Goal: Check status: Check status

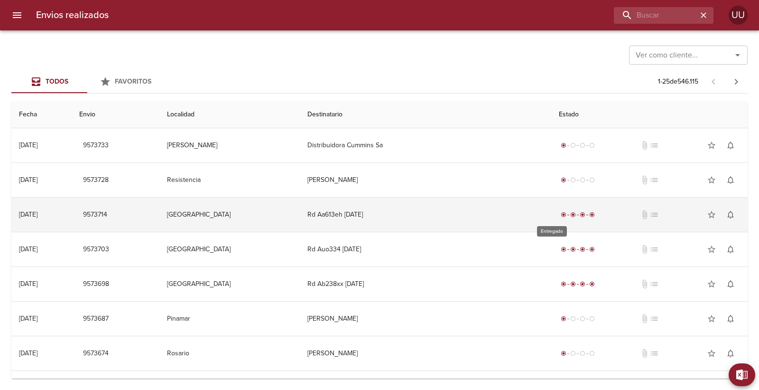
click at [589, 214] on span "radio_button_checked" at bounding box center [592, 215] width 6 height 6
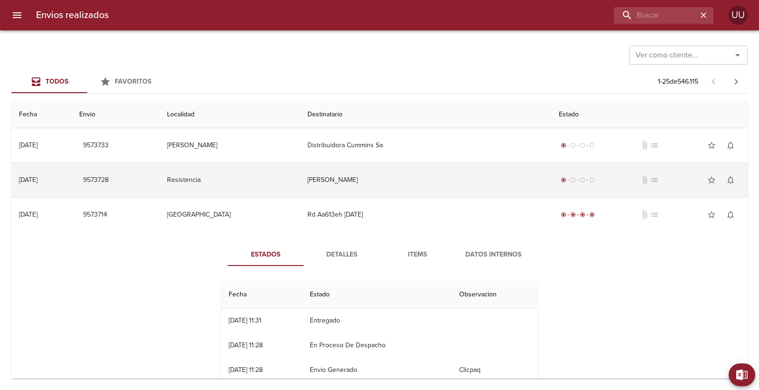
click at [566, 183] on div "radio_button_checked radio_button_unchecked radio_button_unchecked radio_button…" at bounding box center [578, 179] width 38 height 9
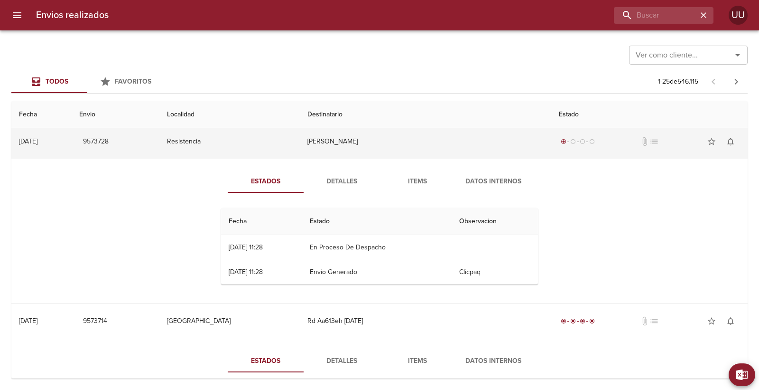
scroll to position [53, 0]
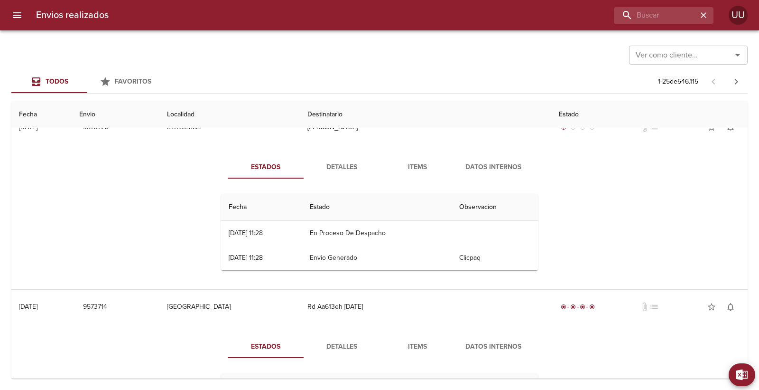
click at [369, 234] on td "En Proceso De Despacho" at bounding box center [376, 233] width 149 height 25
click at [339, 174] on button "Detalles" at bounding box center [342, 167] width 76 height 23
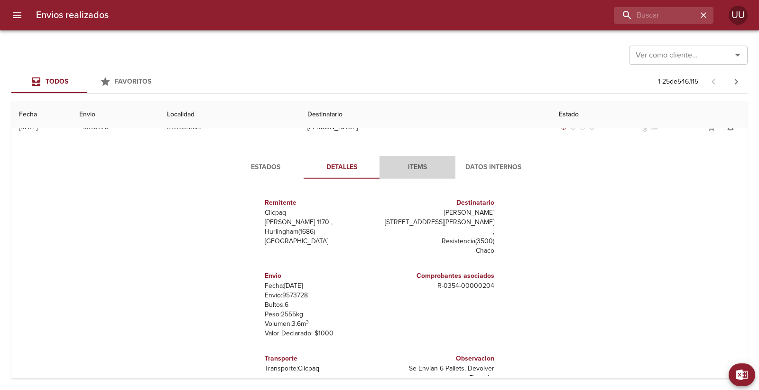
click at [430, 163] on span "Items" at bounding box center [417, 167] width 65 height 12
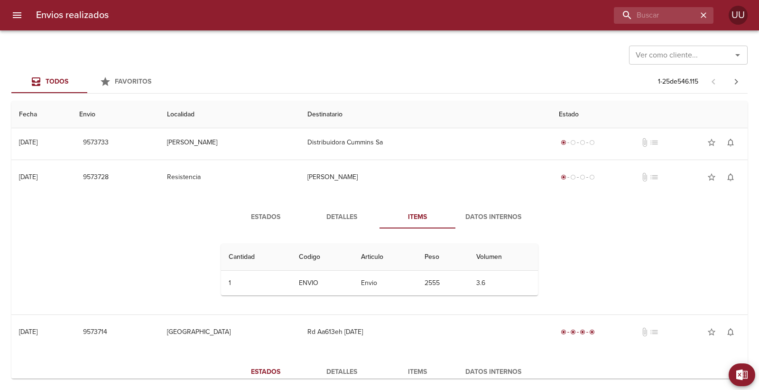
scroll to position [0, 0]
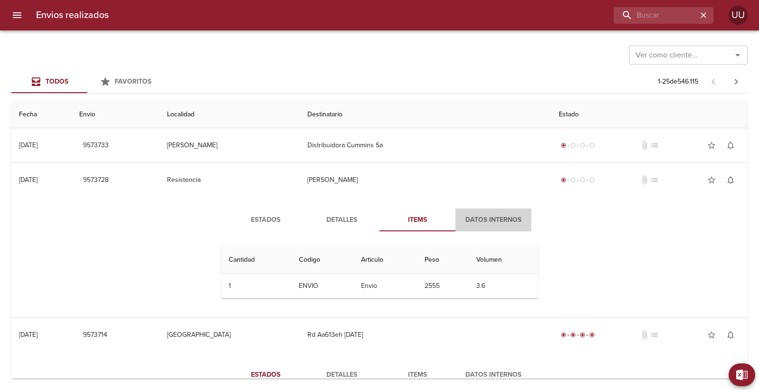
click at [480, 220] on span "Datos Internos" at bounding box center [493, 220] width 65 height 12
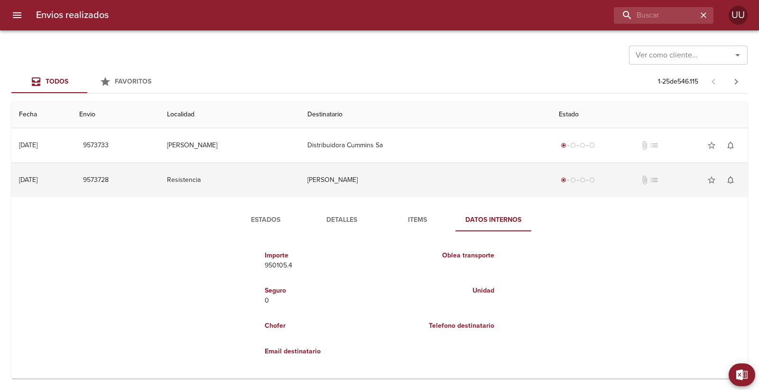
click at [383, 177] on td "[PERSON_NAME]" at bounding box center [425, 180] width 251 height 34
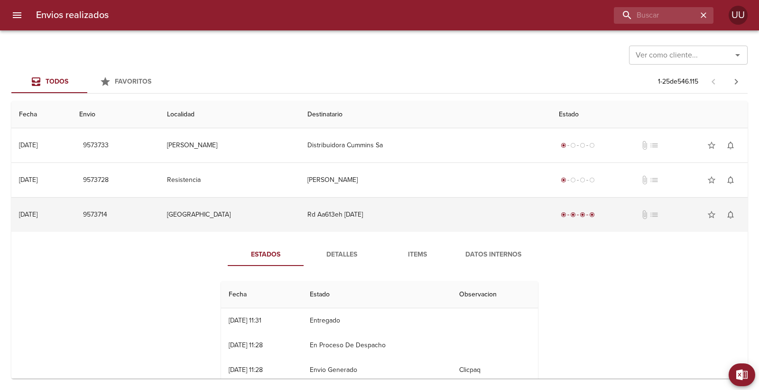
click at [388, 213] on td "Rd Aa613eh [DATE]" at bounding box center [425, 214] width 251 height 34
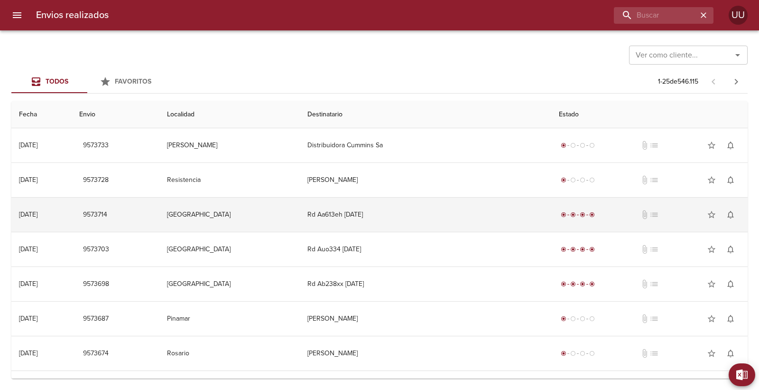
click at [388, 213] on td "Rd Aa613eh [DATE]" at bounding box center [425, 214] width 251 height 34
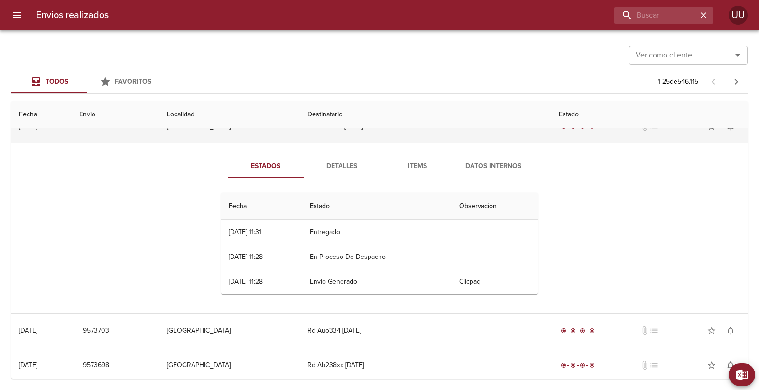
scroll to position [105, 0]
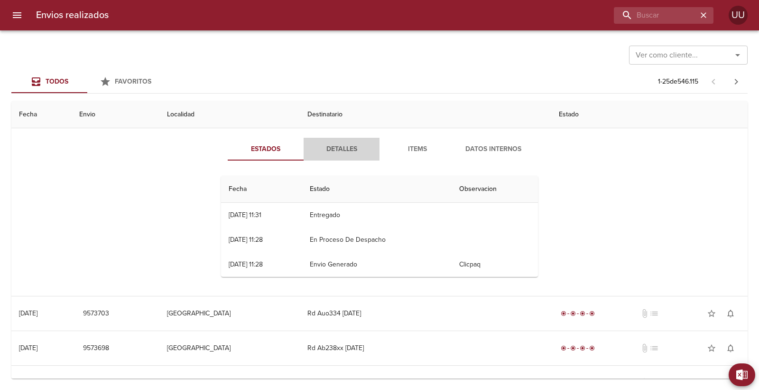
click at [345, 145] on span "Detalles" at bounding box center [341, 149] width 65 height 12
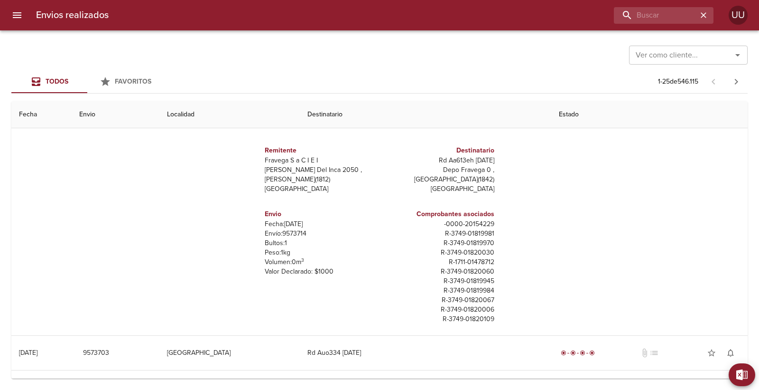
scroll to position [53, 0]
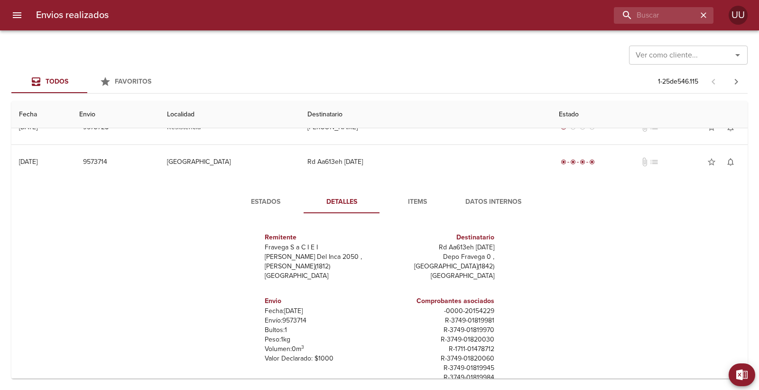
click at [411, 203] on span "Items" at bounding box center [417, 202] width 65 height 12
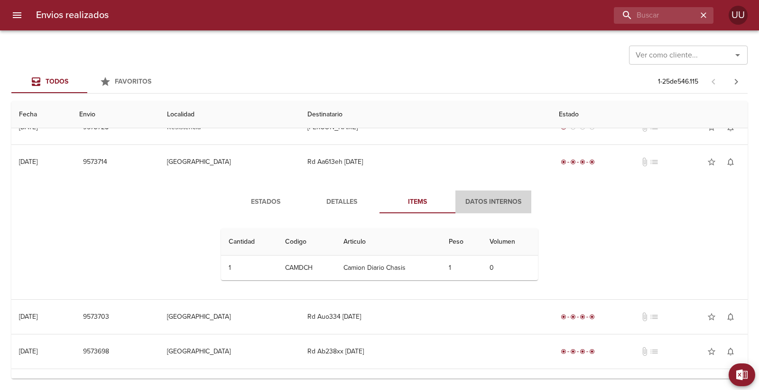
click at [493, 201] on span "Datos Internos" at bounding box center [493, 202] width 65 height 12
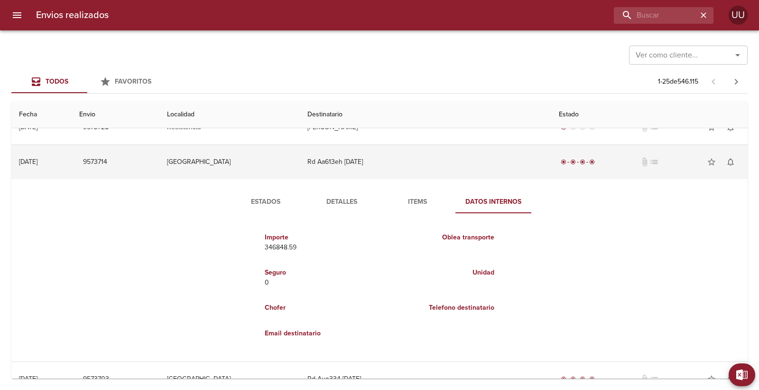
click at [617, 165] on div "radio_button_checked radio_button_checked radio_button_checked radio_button_che…" at bounding box center [649, 161] width 181 height 19
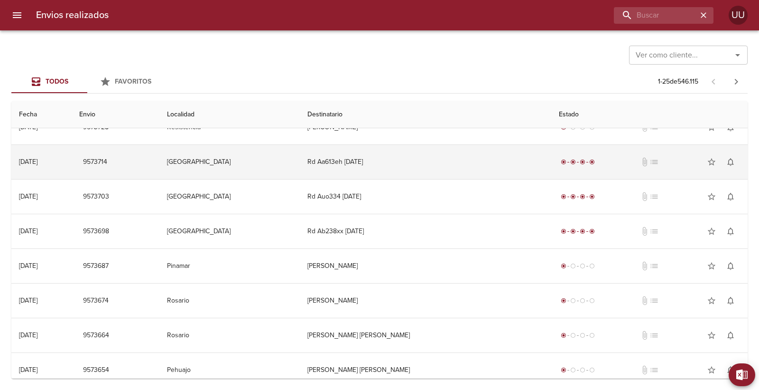
click at [617, 165] on div "radio_button_checked radio_button_checked radio_button_checked radio_button_che…" at bounding box center [649, 161] width 181 height 19
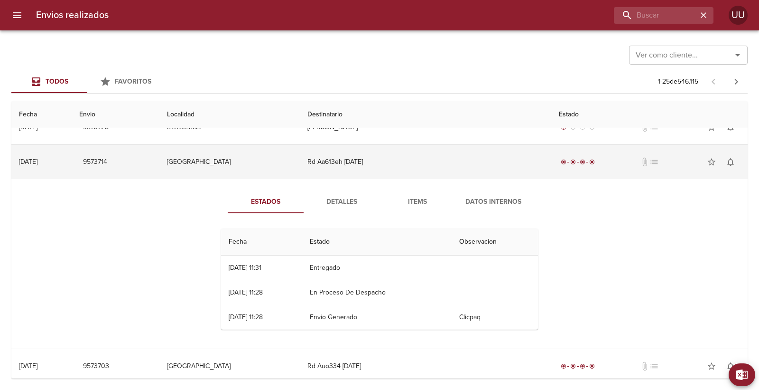
click at [425, 162] on td "Rd Aa613eh [DATE]" at bounding box center [425, 162] width 251 height 34
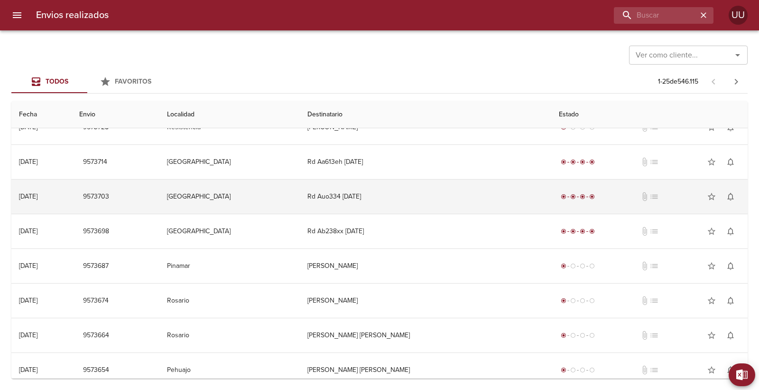
click at [409, 200] on td "Rd Auo334 [DATE]" at bounding box center [425, 196] width 251 height 34
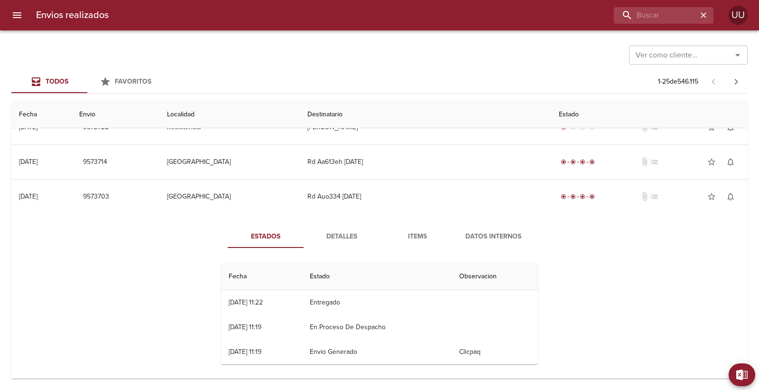
click at [331, 238] on span "Detalles" at bounding box center [341, 237] width 65 height 12
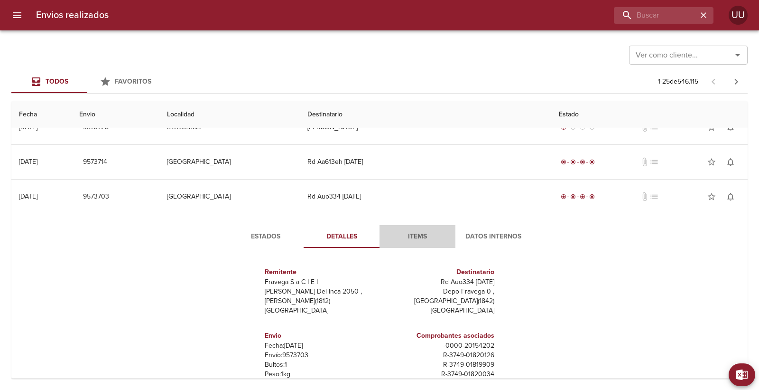
click at [410, 235] on span "Items" at bounding box center [417, 237] width 65 height 12
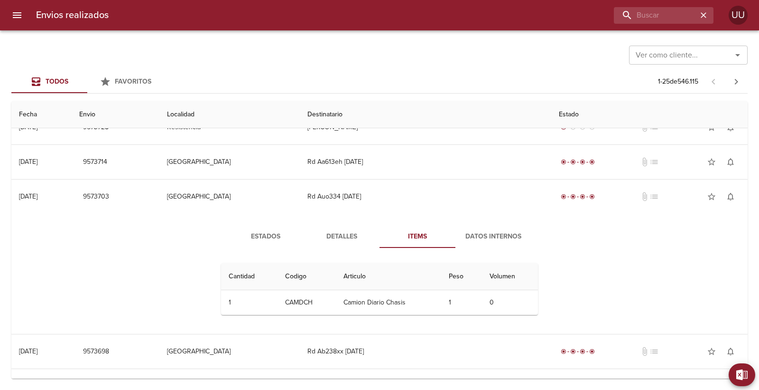
click at [500, 231] on span "Datos Internos" at bounding box center [493, 237] width 65 height 12
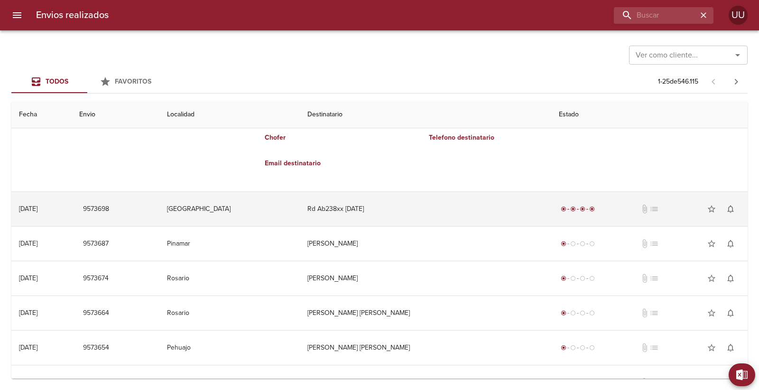
scroll to position [263, 0]
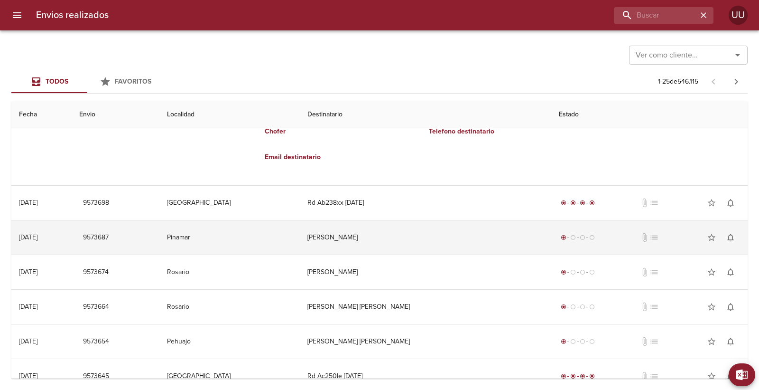
click at [443, 249] on td "[PERSON_NAME]" at bounding box center [425, 237] width 251 height 34
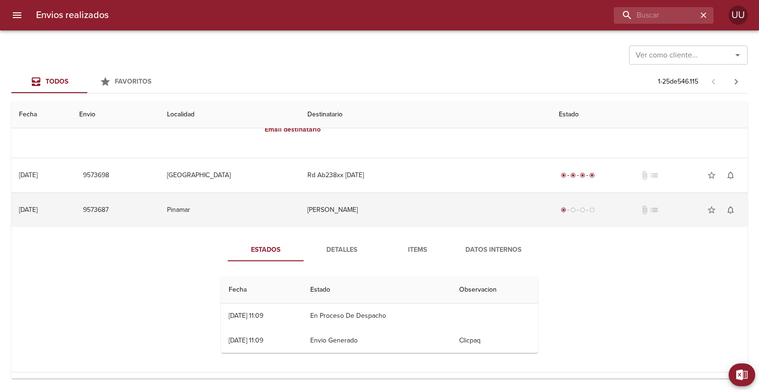
scroll to position [316, 0]
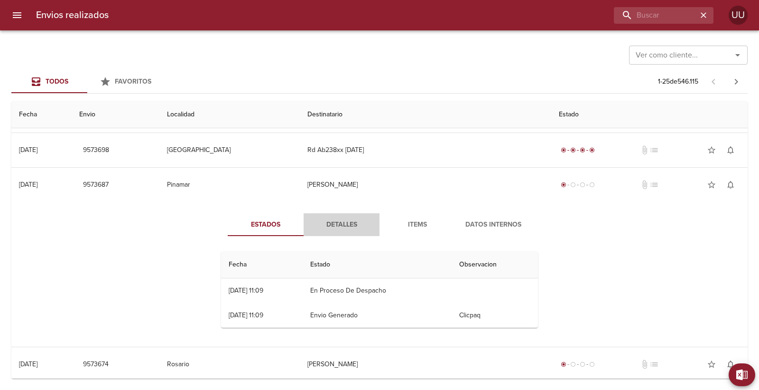
click at [347, 225] on span "Detalles" at bounding box center [341, 225] width 65 height 12
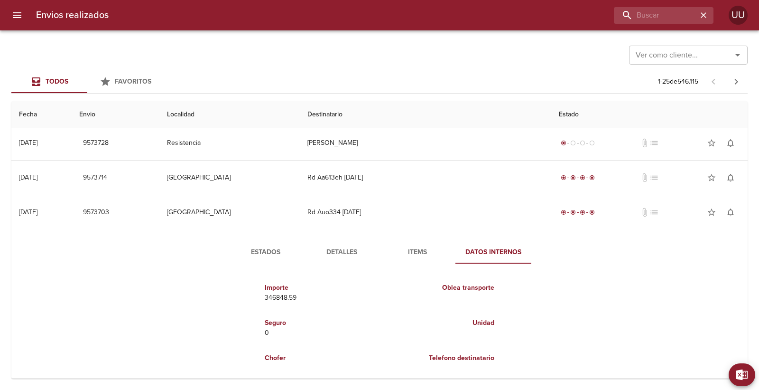
scroll to position [0, 0]
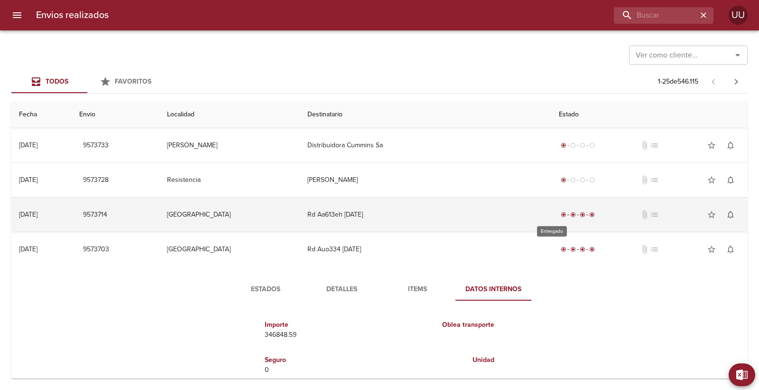
click at [570, 212] on span "radio_button_checked" at bounding box center [573, 215] width 6 height 6
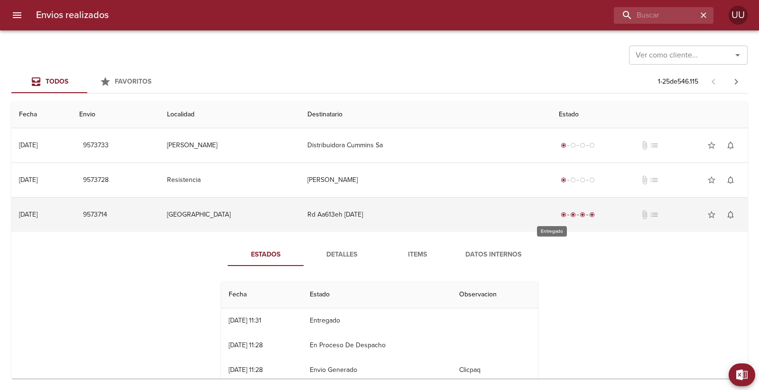
click at [570, 212] on span "radio_button_checked" at bounding box center [573, 215] width 6 height 6
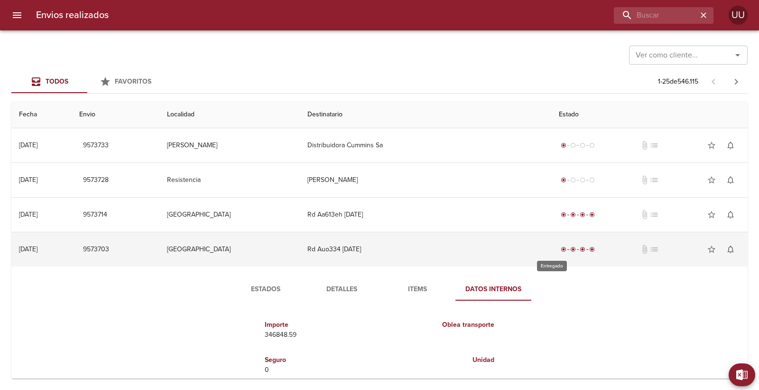
click at [559, 245] on div "radio_button_checked radio_button_checked radio_button_checked radio_button_che…" at bounding box center [578, 248] width 38 height 9
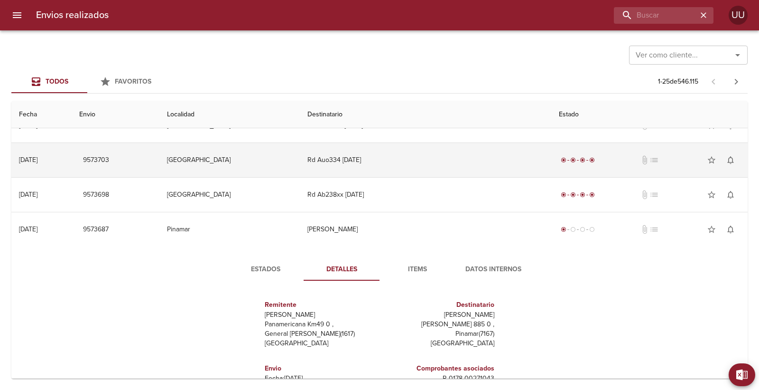
scroll to position [105, 0]
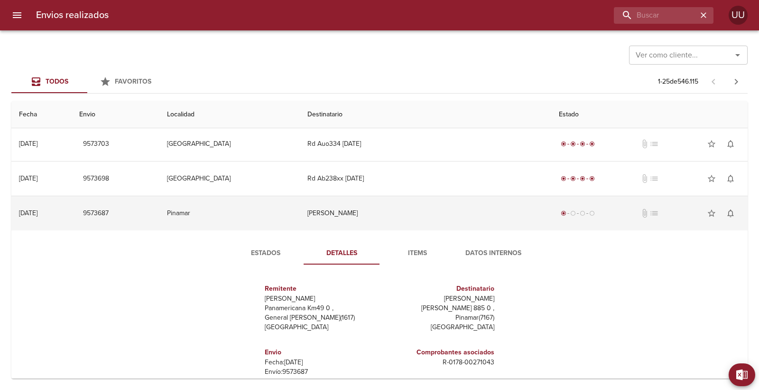
click at [486, 207] on td "[PERSON_NAME]" at bounding box center [425, 213] width 251 height 34
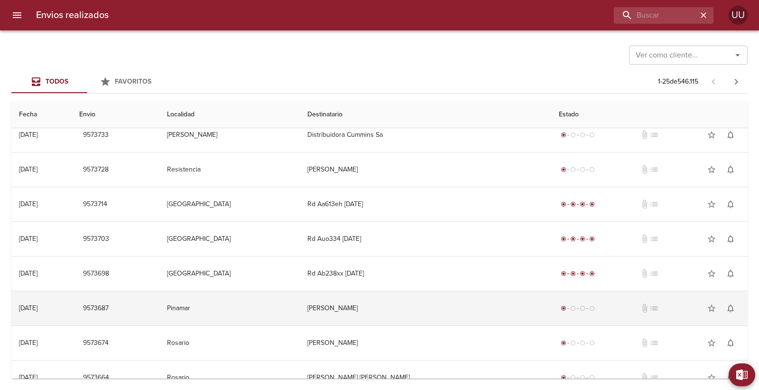
scroll to position [0, 0]
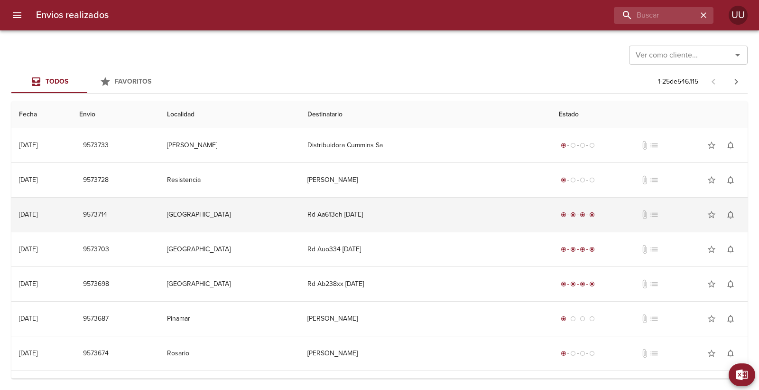
click at [480, 211] on td "Rd Aa613eh [DATE]" at bounding box center [425, 214] width 251 height 34
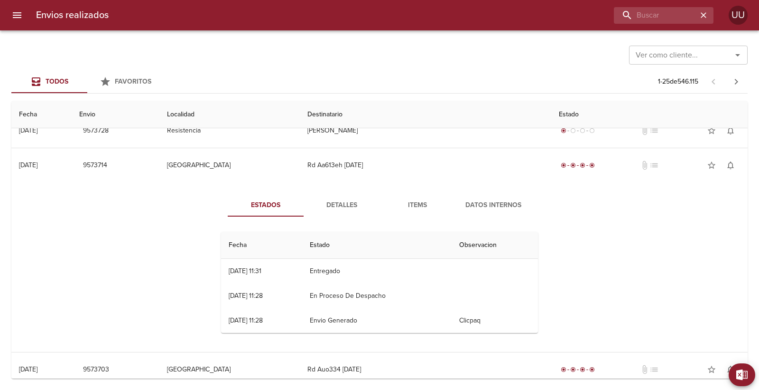
scroll to position [53, 0]
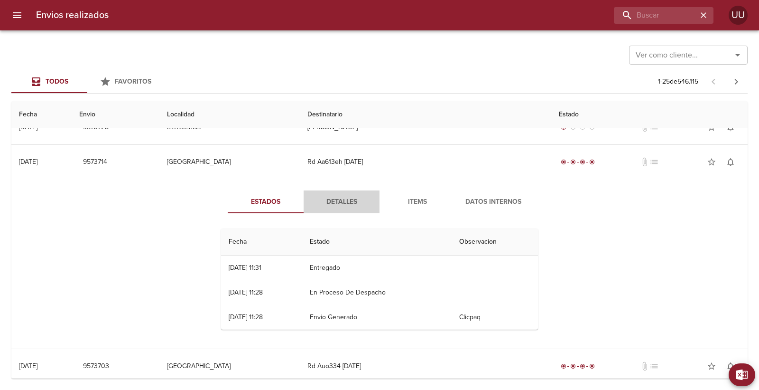
click at [349, 193] on button "Detalles" at bounding box center [342, 201] width 76 height 23
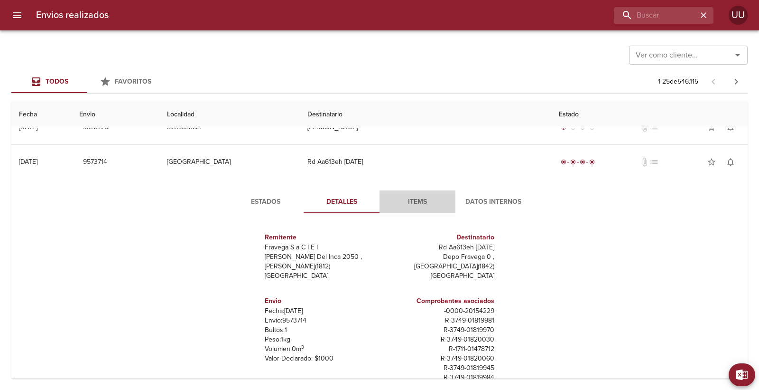
click at [425, 202] on span "Items" at bounding box center [417, 202] width 65 height 12
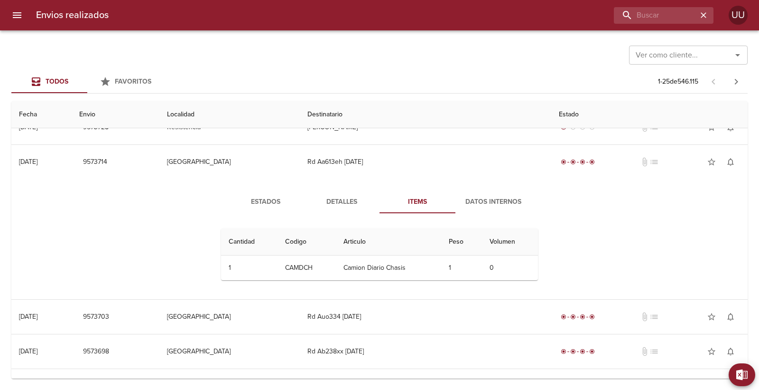
scroll to position [105, 0]
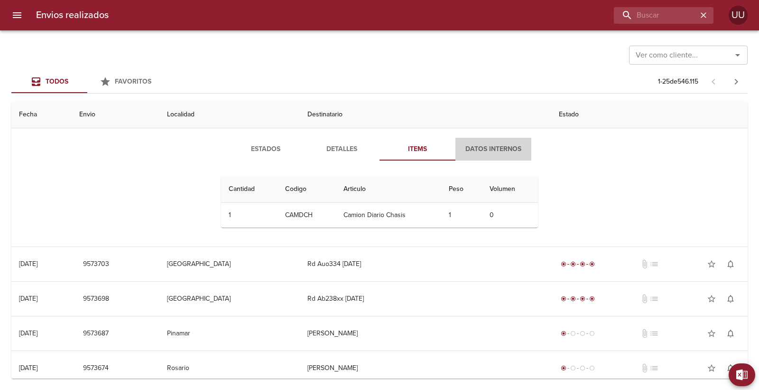
click at [492, 149] on span "Datos Internos" at bounding box center [493, 149] width 65 height 12
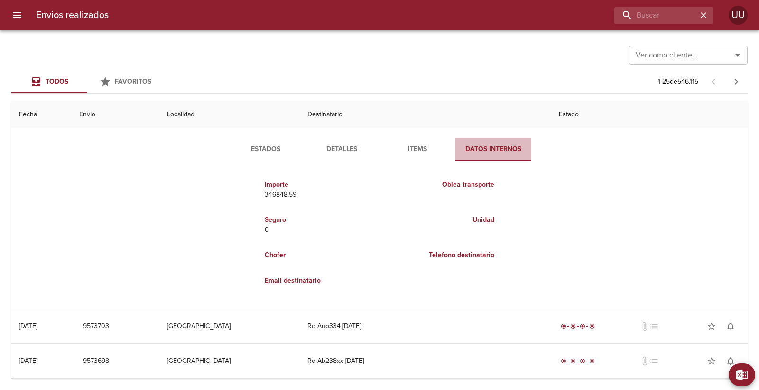
click at [485, 149] on span "Datos Internos" at bounding box center [493, 149] width 65 height 12
click at [570, 143] on div "Estados Detalles Items Datos Internos Importe 346848.59 [PERSON_NAME] transport…" at bounding box center [379, 217] width 721 height 182
click at [501, 150] on span "Datos Internos" at bounding box center [493, 149] width 65 height 12
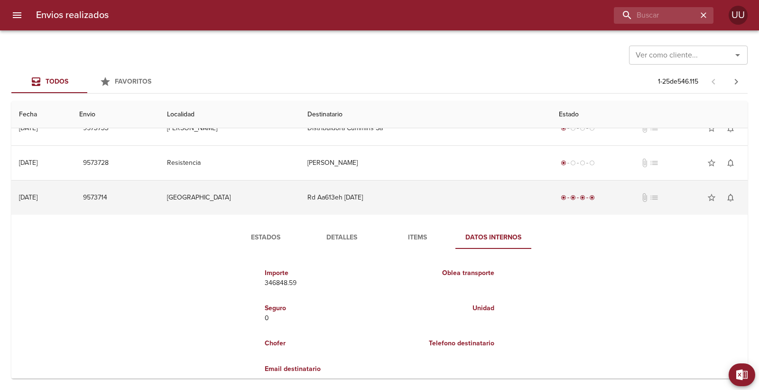
scroll to position [0, 0]
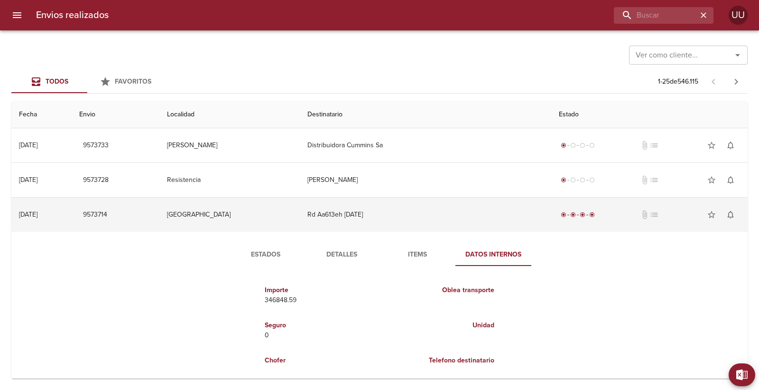
click at [272, 219] on td "[GEOGRAPHIC_DATA]" at bounding box center [229, 214] width 140 height 34
